Goal: Information Seeking & Learning: Compare options

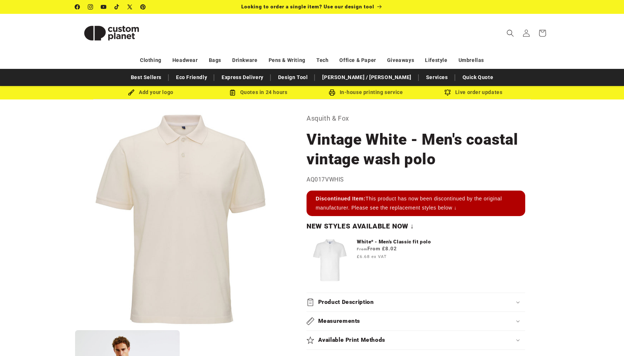
click at [352, 135] on h1 "Vintage White - Men's coastal vintage wash polo" at bounding box center [416, 149] width 219 height 39
drag, startPoint x: 308, startPoint y: 179, endPoint x: 327, endPoint y: 180, distance: 18.6
click at [327, 180] on span "AQ017VWHIS" at bounding box center [326, 179] width 38 height 7
copy span "AQ017"
click at [512, 34] on icon "Search" at bounding box center [510, 33] width 8 height 8
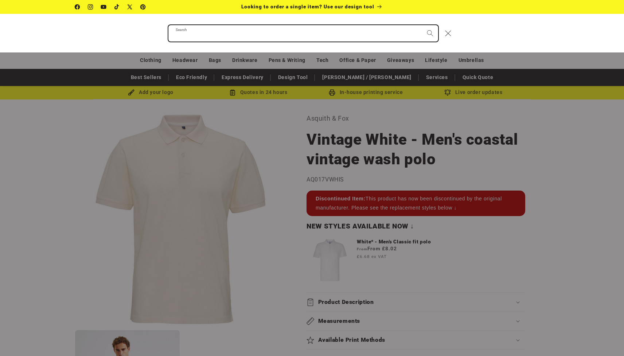
paste input "*****"
type input "*****"
click at [430, 33] on button "Search" at bounding box center [430, 33] width 16 height 16
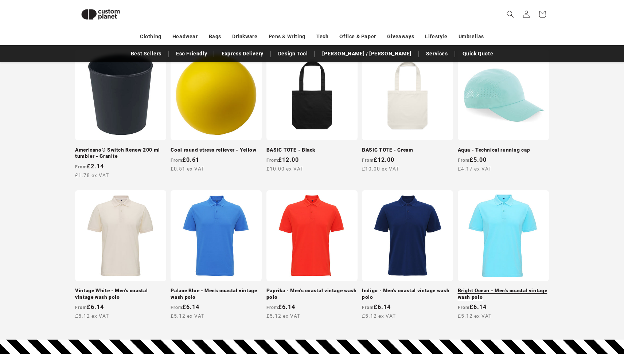
scroll to position [288, 0]
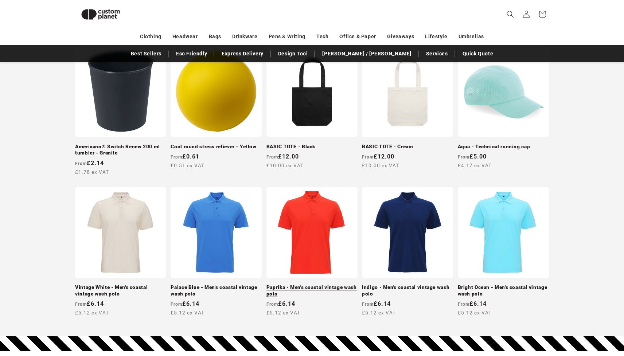
click at [317, 284] on link "Paprika - Men's coastal vintage wash polo" at bounding box center [311, 290] width 91 height 13
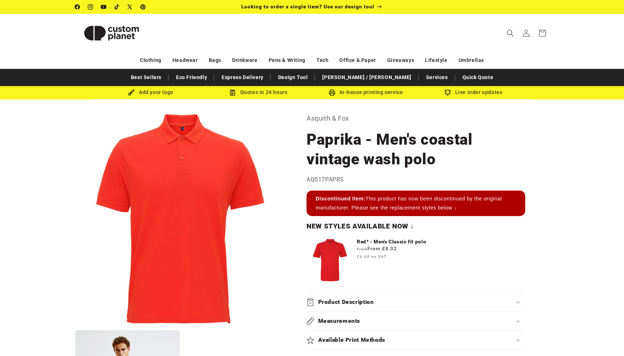
click at [428, 38] on header "Search My Account / Order Progress Cart Clothing Clothing T-shirts" at bounding box center [312, 33] width 510 height 38
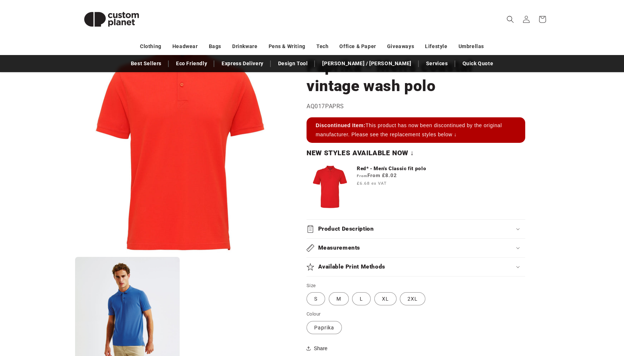
scroll to position [73, 0]
